Goal: Task Accomplishment & Management: Complete application form

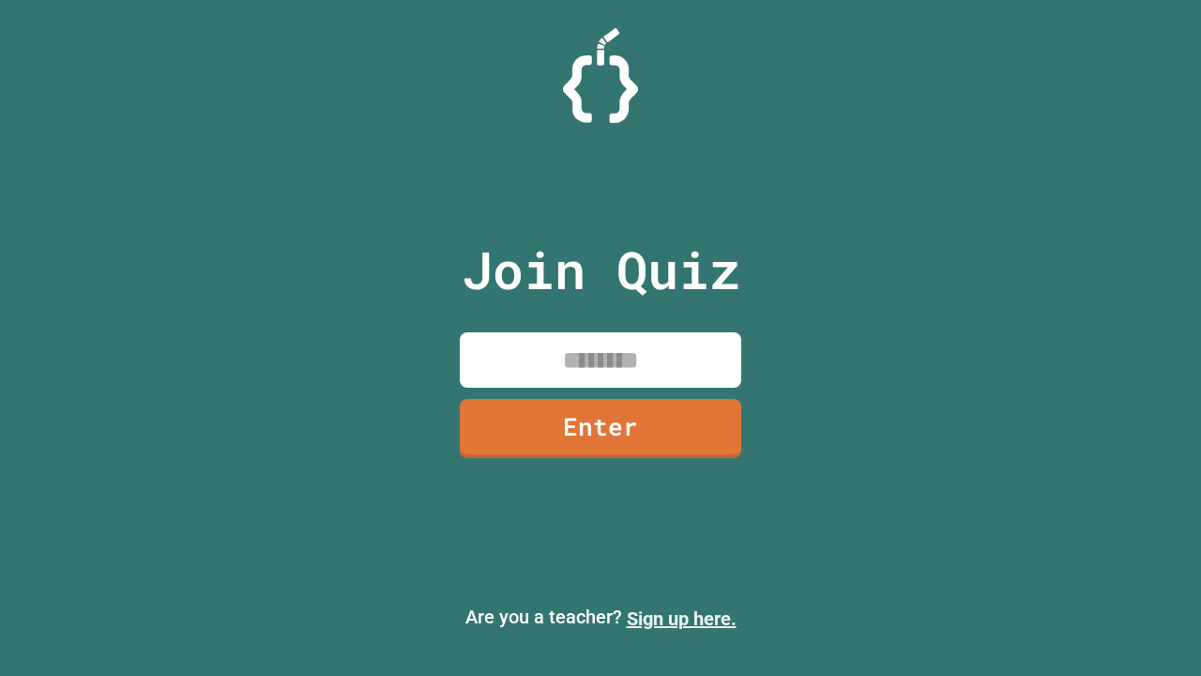
click at [681, 618] on link "Sign up here." at bounding box center [682, 618] width 110 height 23
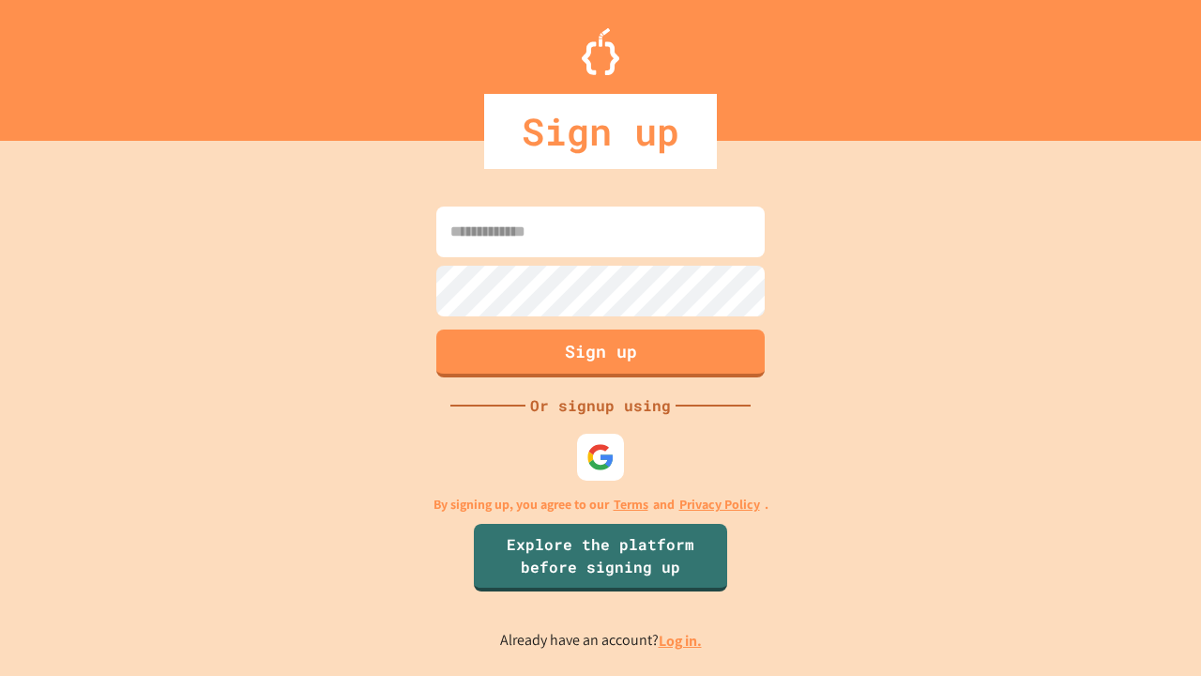
click at [681, 640] on link "Log in." at bounding box center [680, 641] width 43 height 20
